Goal: Find specific page/section: Find specific page/section

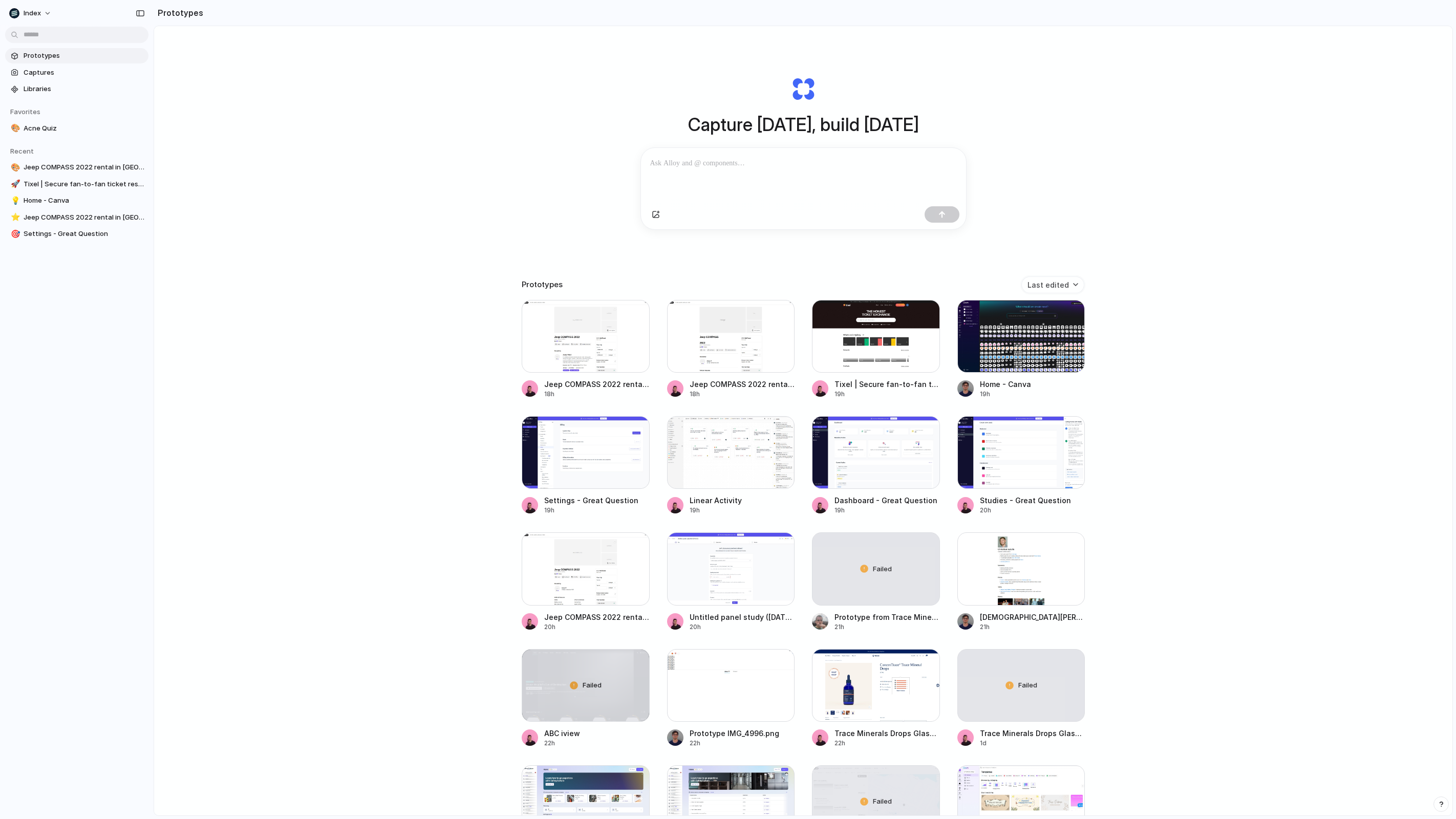
click at [562, 351] on div at bounding box center [586, 336] width 128 height 73
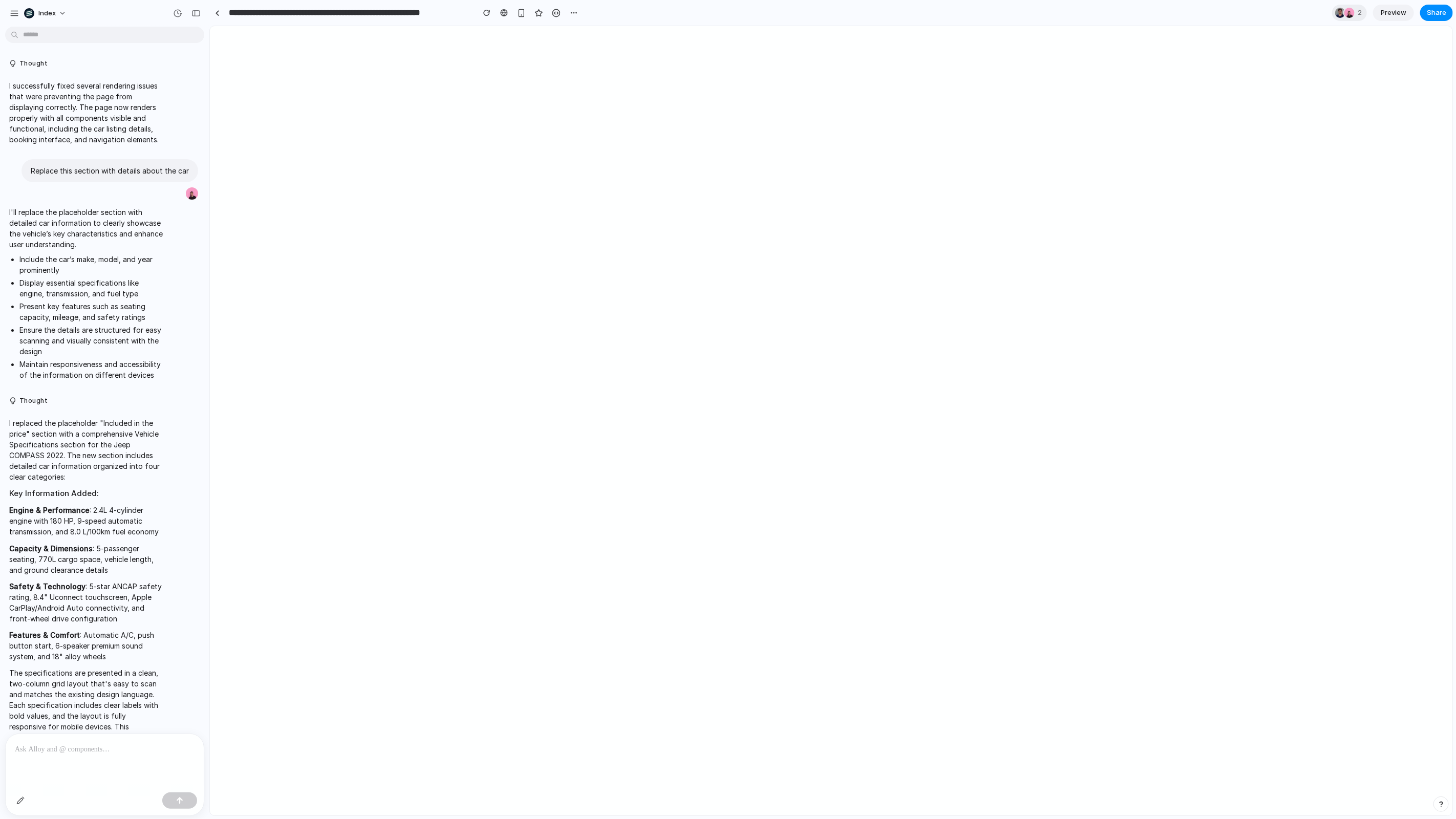
scroll to position [799, 0]
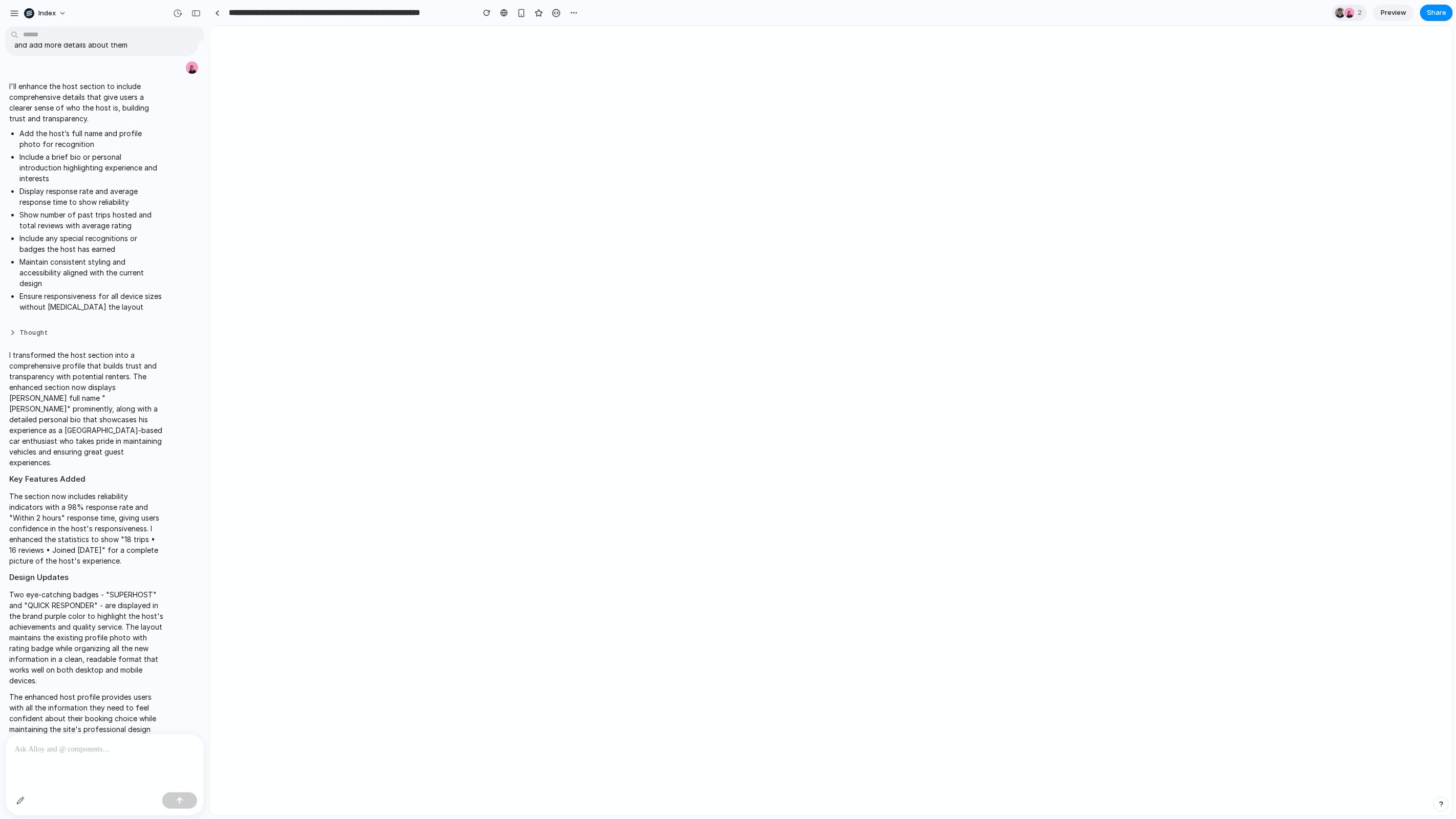
click at [42, 329] on button "Thought" at bounding box center [86, 333] width 155 height 8
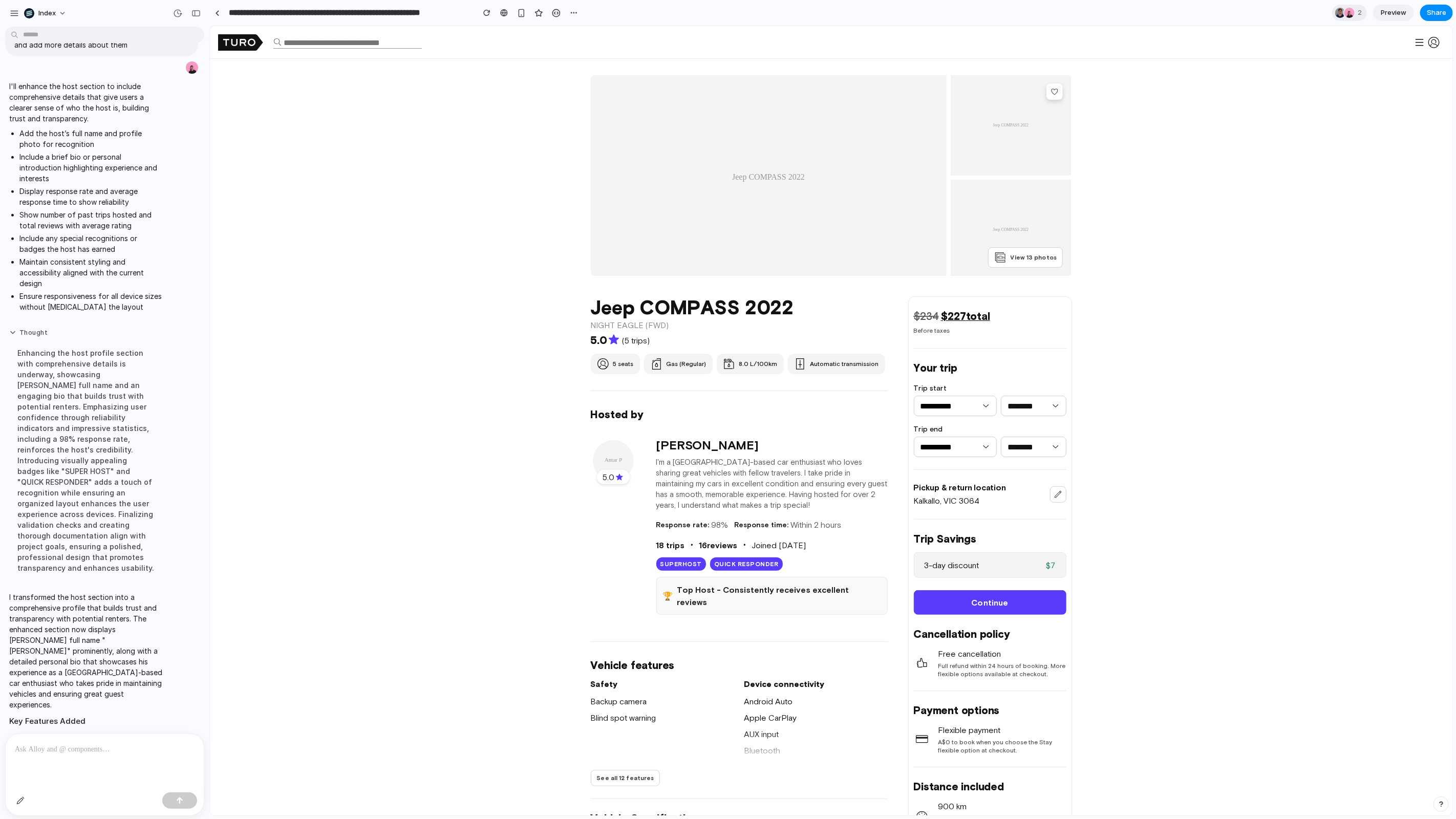
scroll to position [0, 0]
click at [84, 329] on button "Thought" at bounding box center [86, 333] width 155 height 8
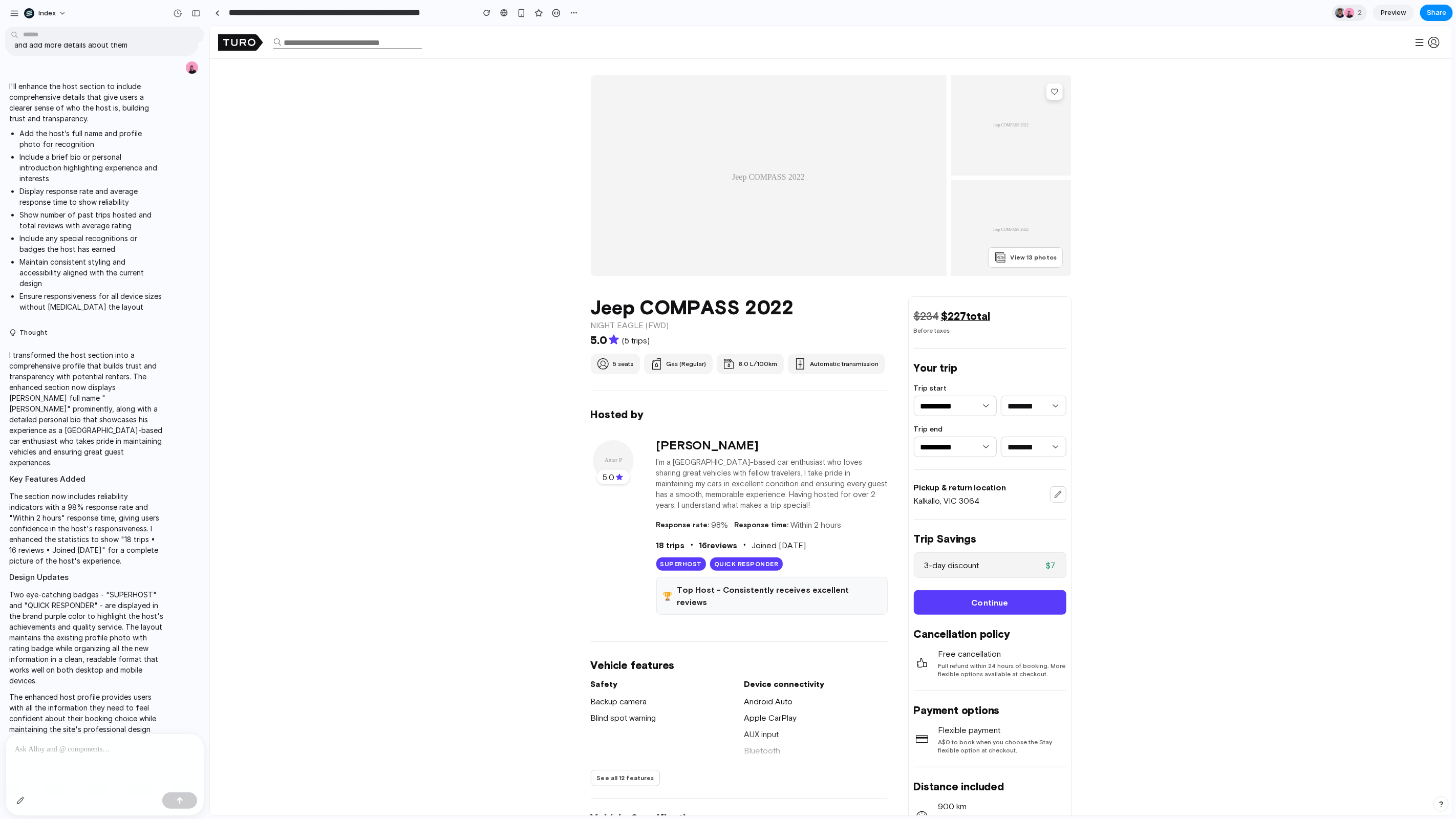
click at [67, 344] on div "I transformed the host section into a comprehensive profile that builds trust a…" at bounding box center [86, 548] width 163 height 408
click at [73, 329] on button "Thought" at bounding box center [86, 333] width 155 height 8
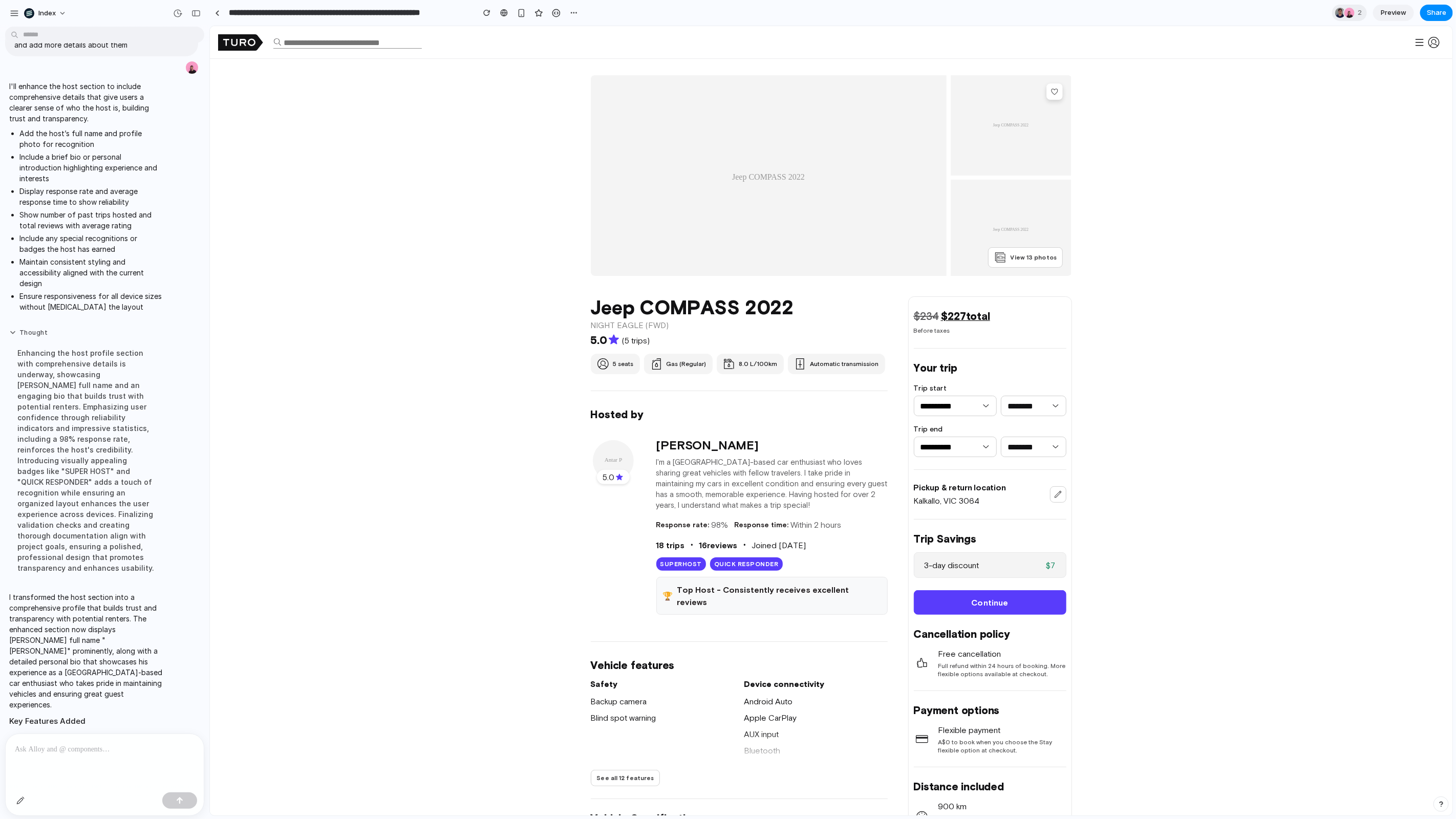
click at [73, 329] on button "Thought" at bounding box center [86, 333] width 155 height 8
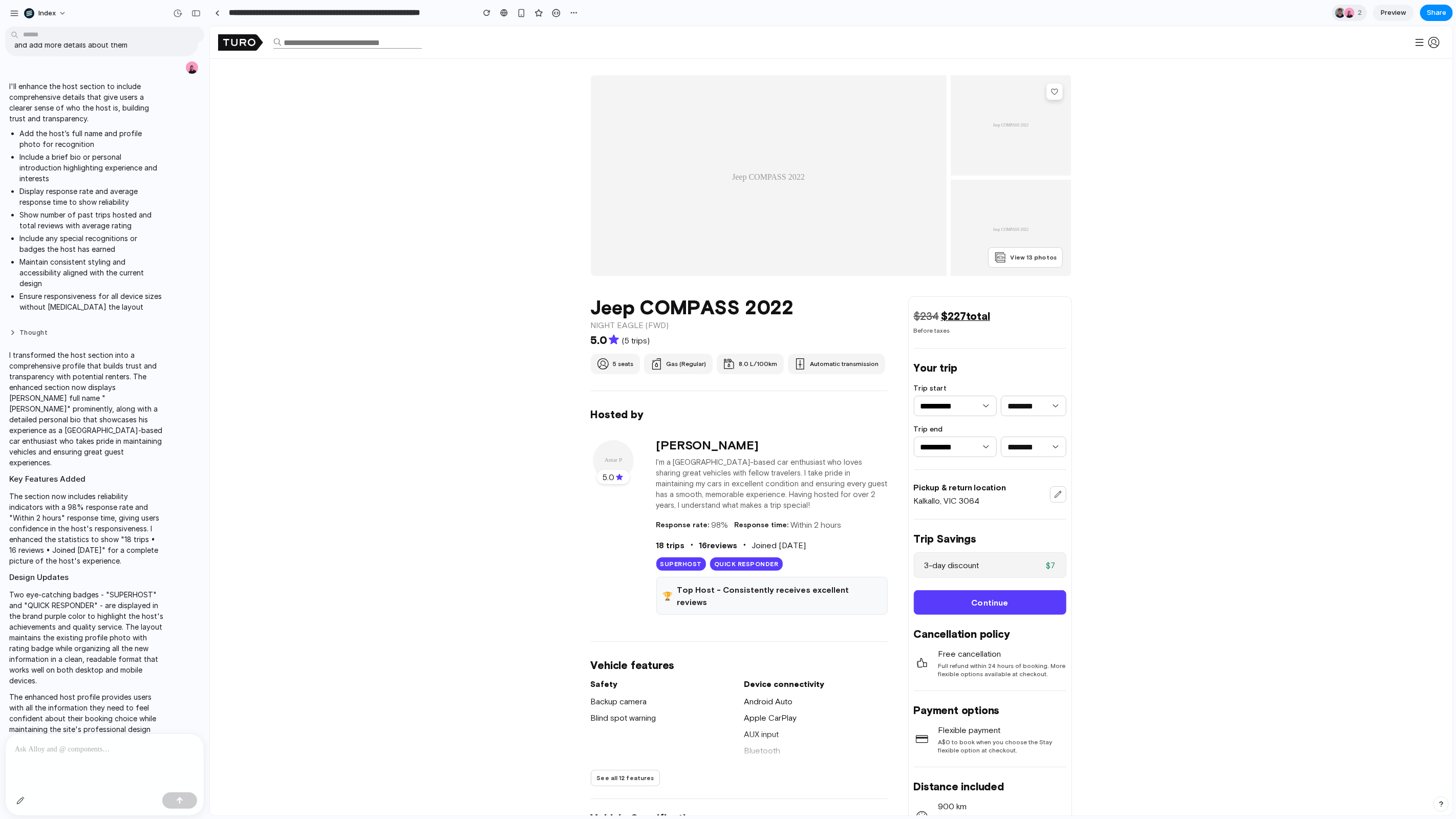
click at [73, 329] on button "Thought" at bounding box center [86, 333] width 155 height 8
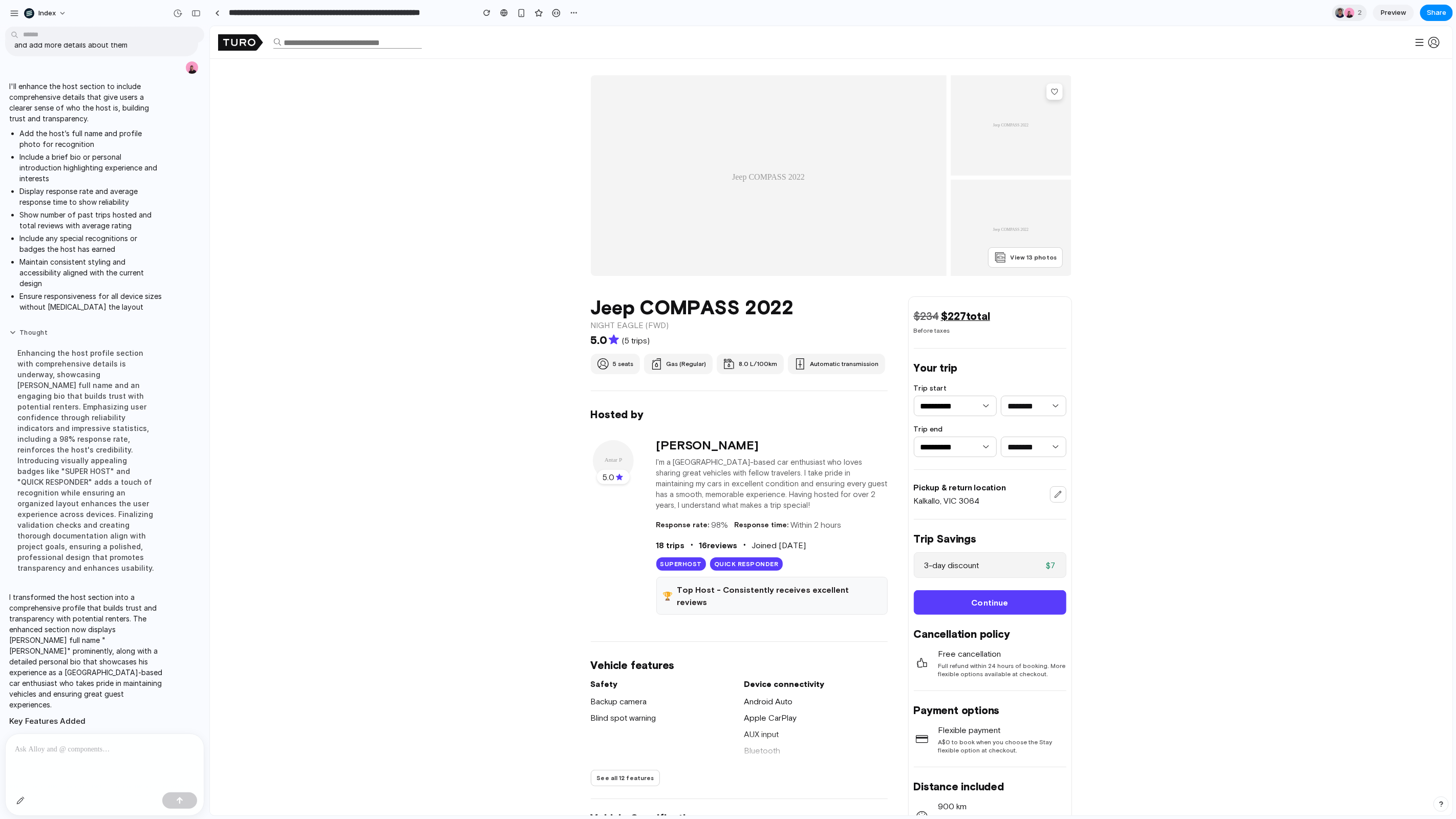
click at [73, 329] on button "Thought" at bounding box center [86, 333] width 155 height 8
click at [157, 329] on button "Thought" at bounding box center [86, 333] width 155 height 8
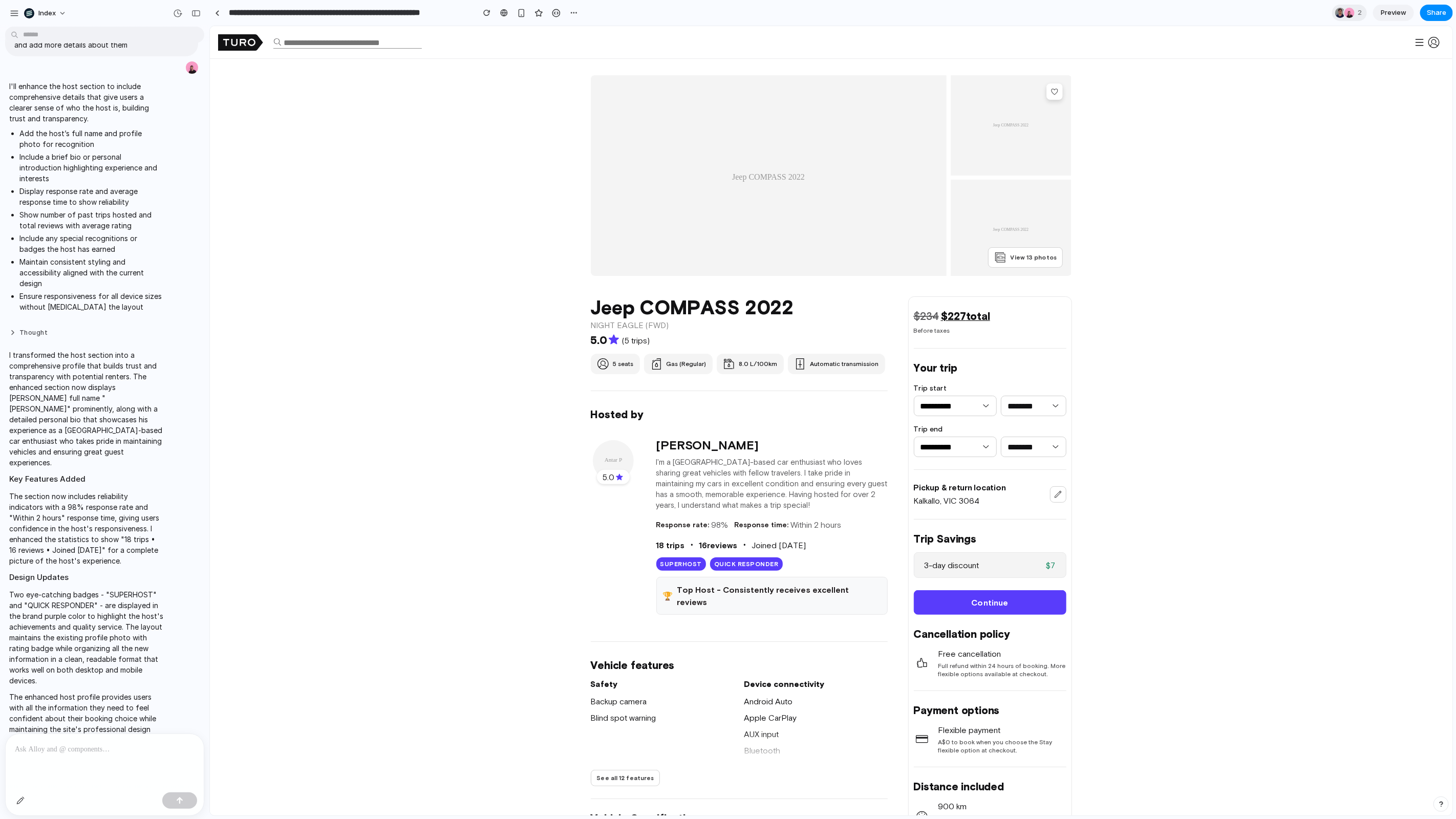
click at [149, 329] on button "Thought" at bounding box center [86, 333] width 155 height 8
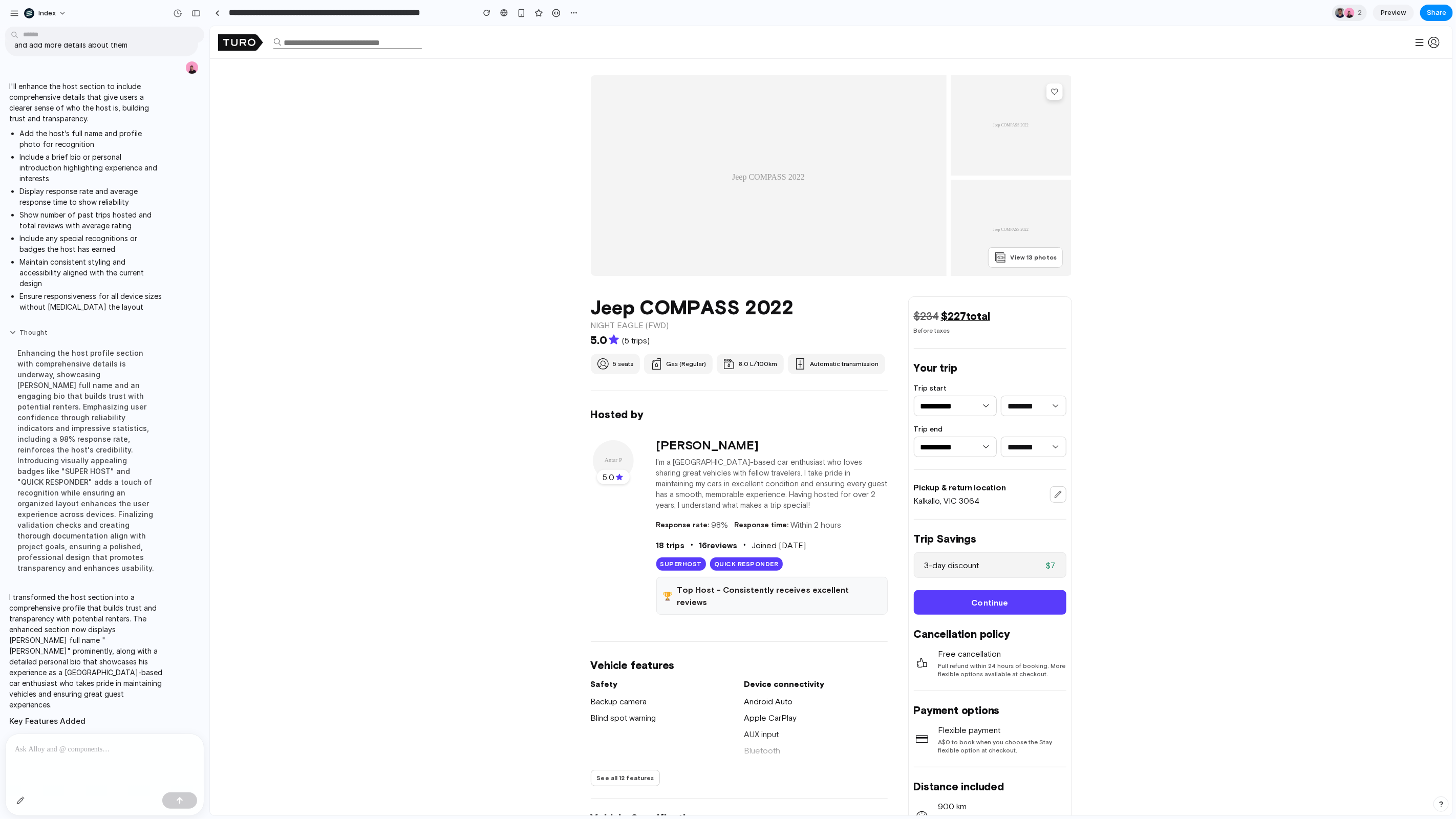
click at [149, 329] on button "Thought" at bounding box center [86, 333] width 155 height 8
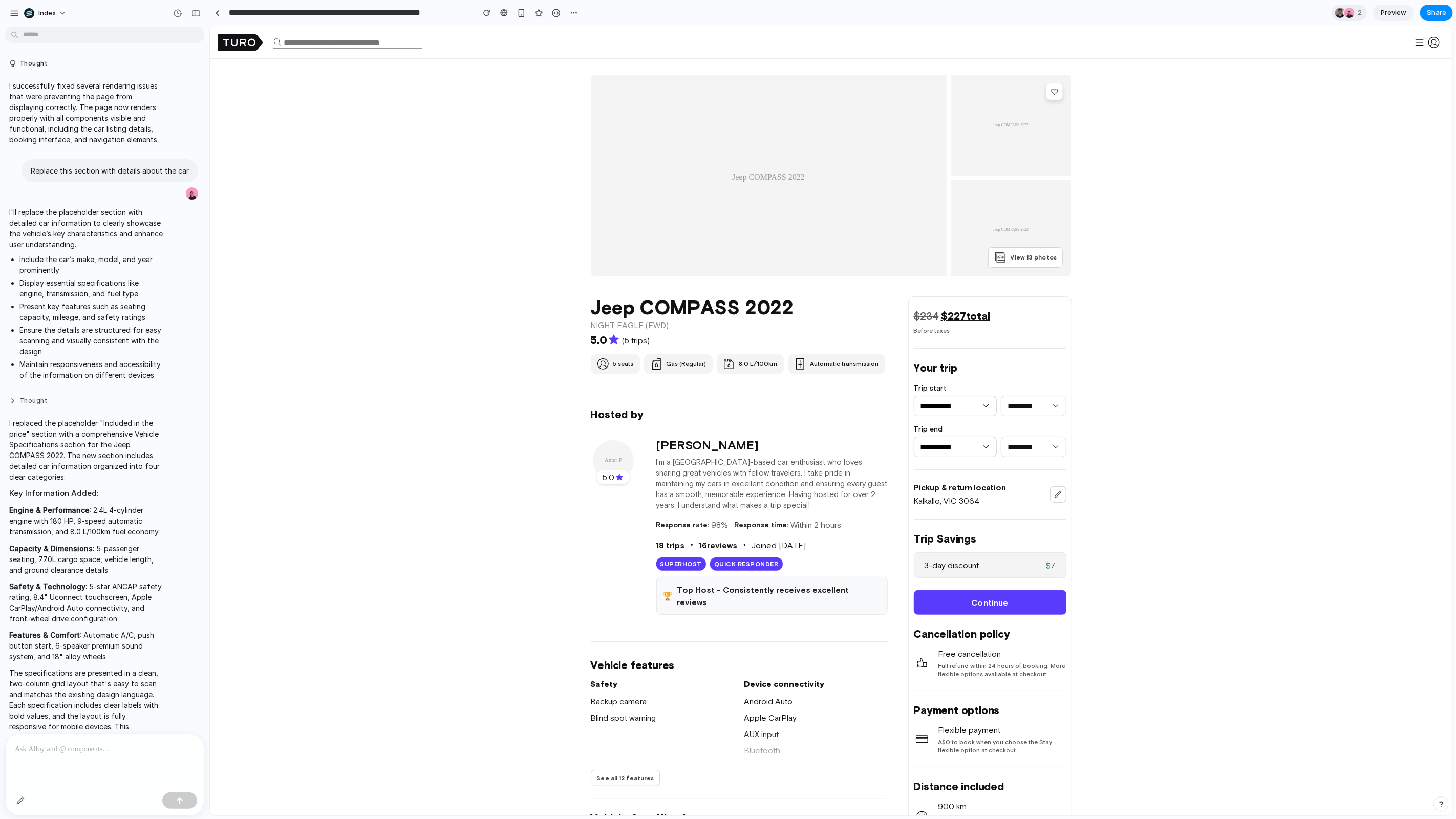
click at [68, 405] on button "Thought" at bounding box center [86, 401] width 155 height 8
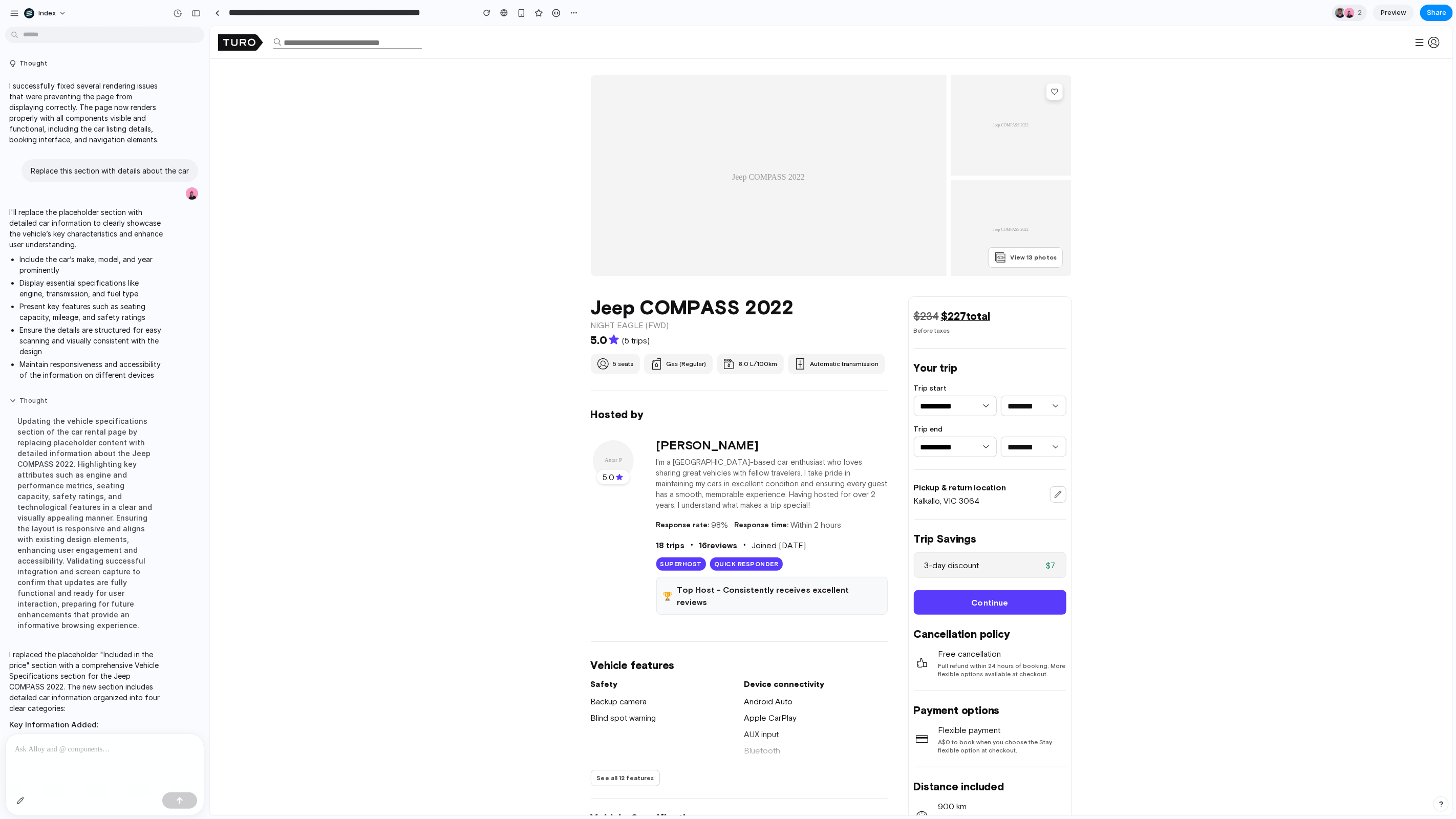
click at [68, 405] on button "Thought" at bounding box center [86, 401] width 155 height 8
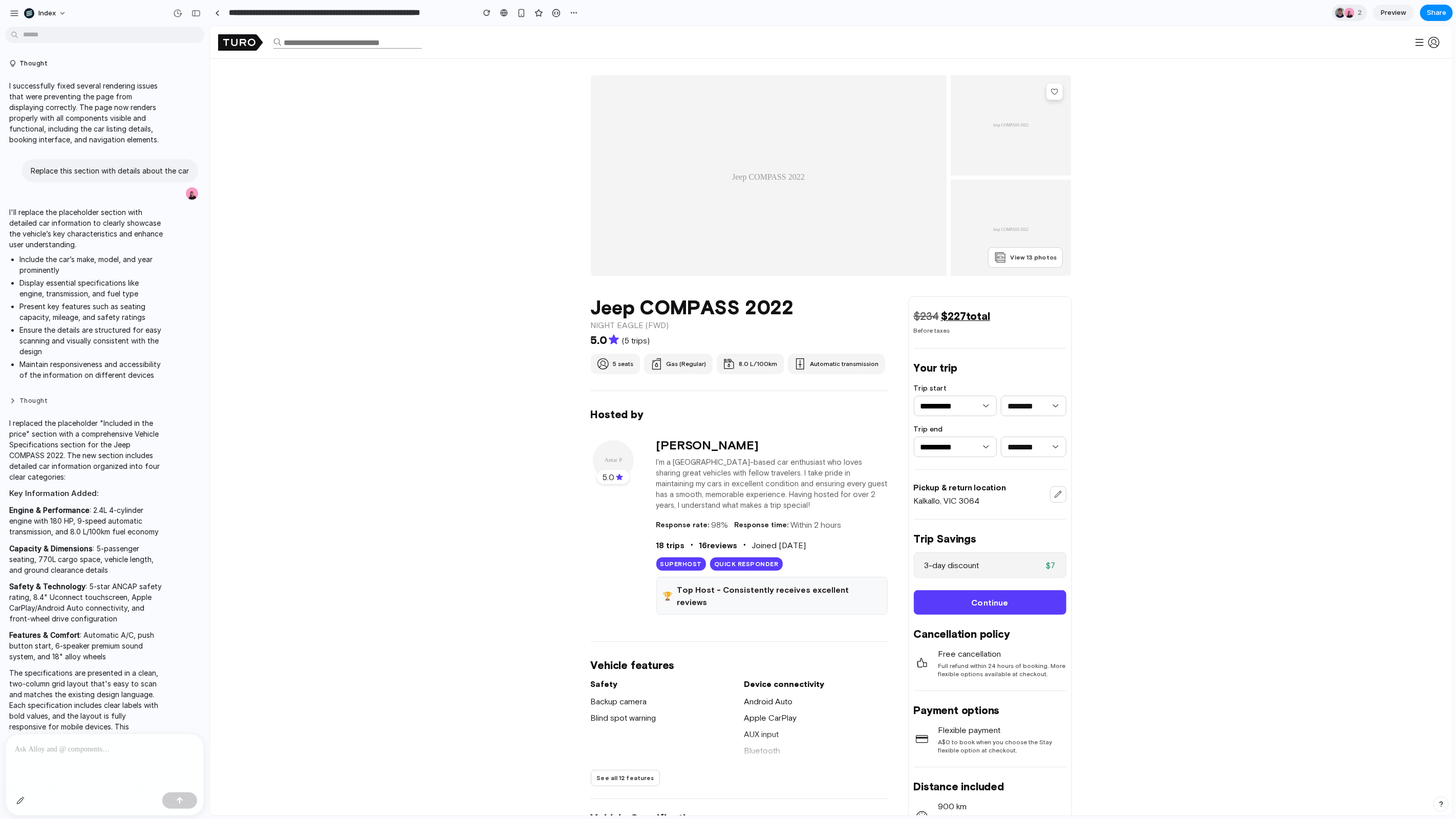
click at [68, 405] on button "Thought" at bounding box center [86, 401] width 155 height 8
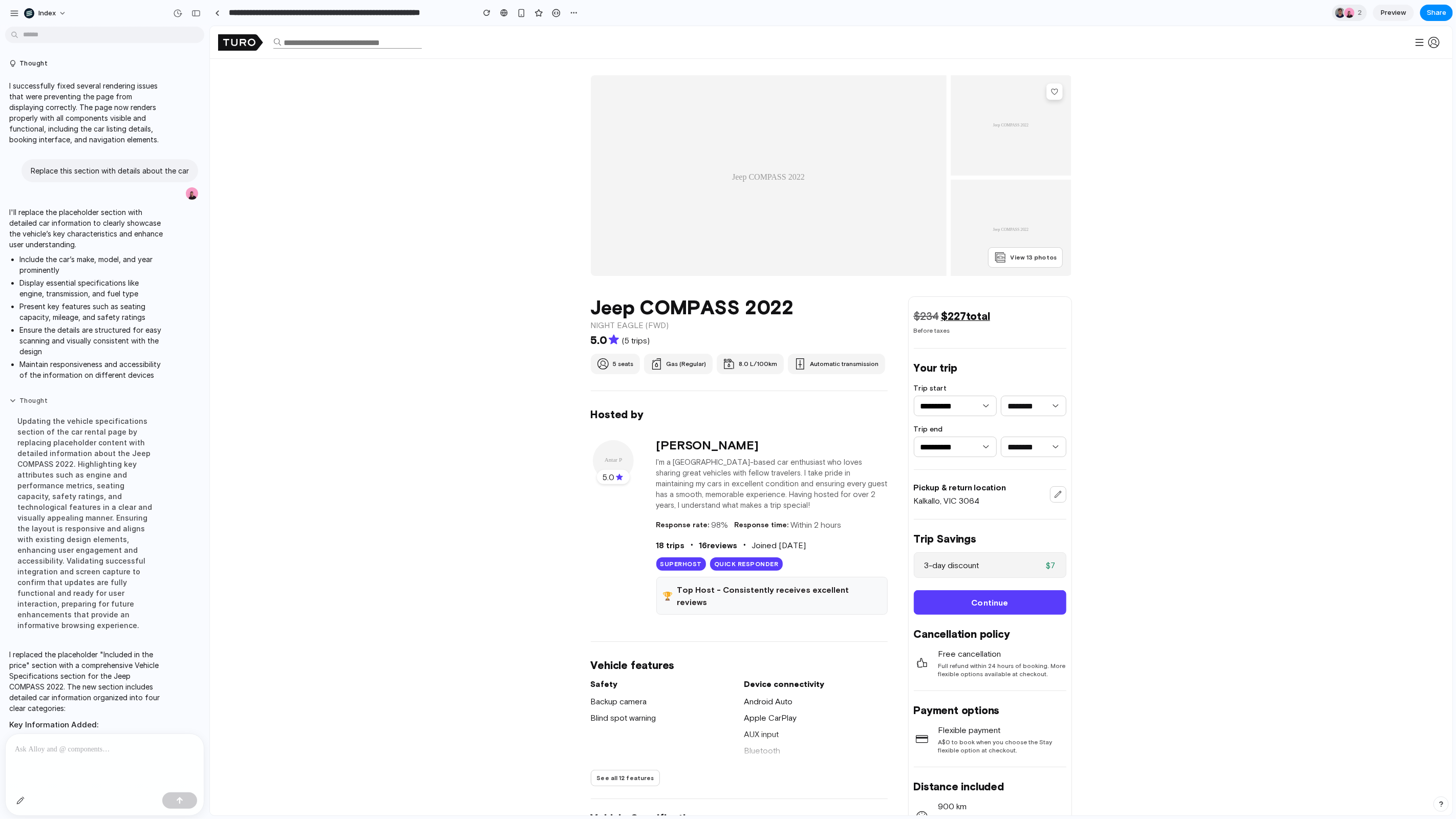
click at [68, 405] on button "Thought" at bounding box center [86, 401] width 155 height 8
